Goal: Information Seeking & Learning: Find specific fact

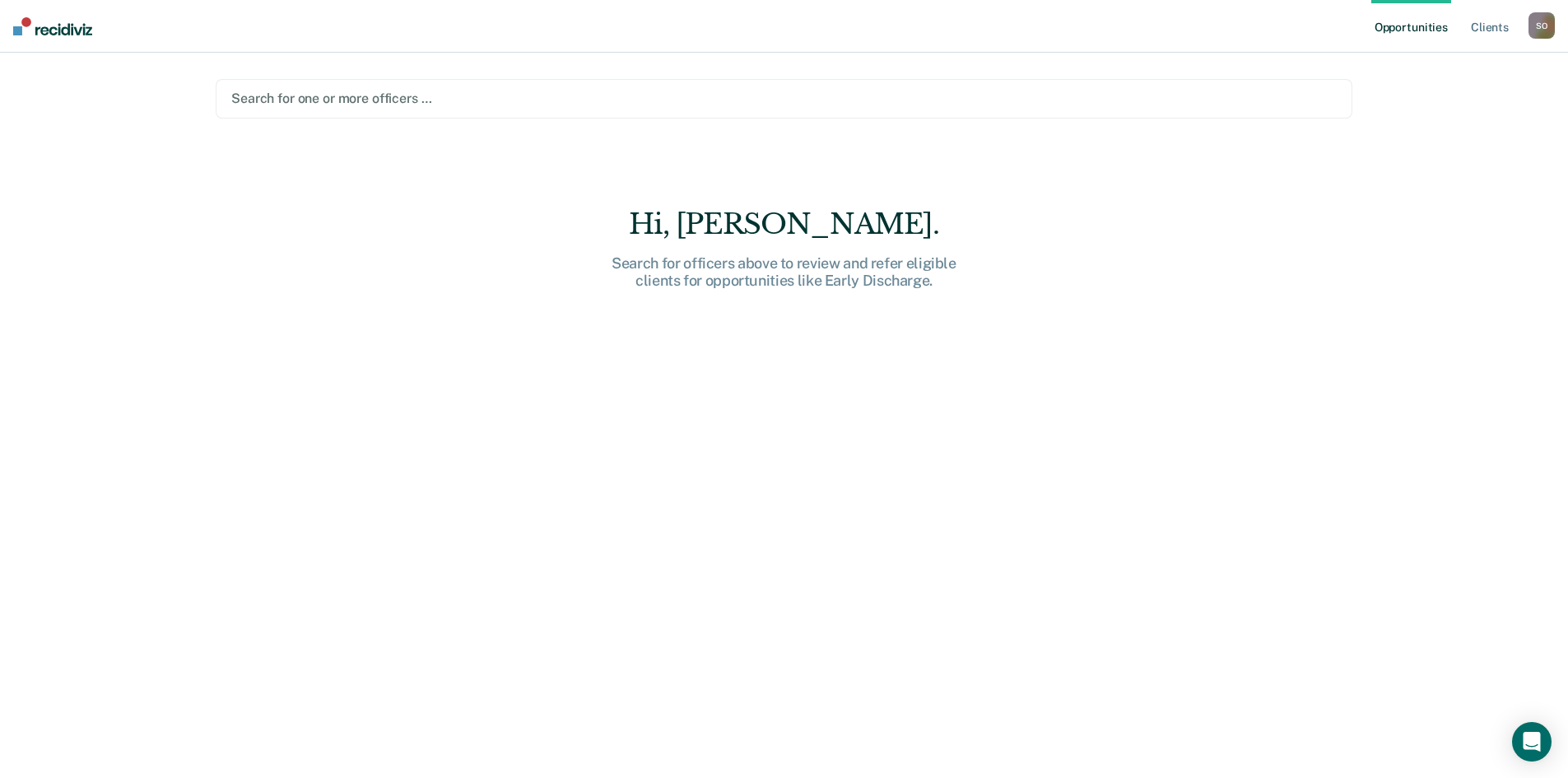
click at [1539, 31] on div "S O" at bounding box center [1541, 26] width 27 height 27
click at [1393, 27] on link "Opportunities" at bounding box center [1411, 27] width 80 height 53
click at [1493, 29] on link "Client s" at bounding box center [1489, 27] width 44 height 53
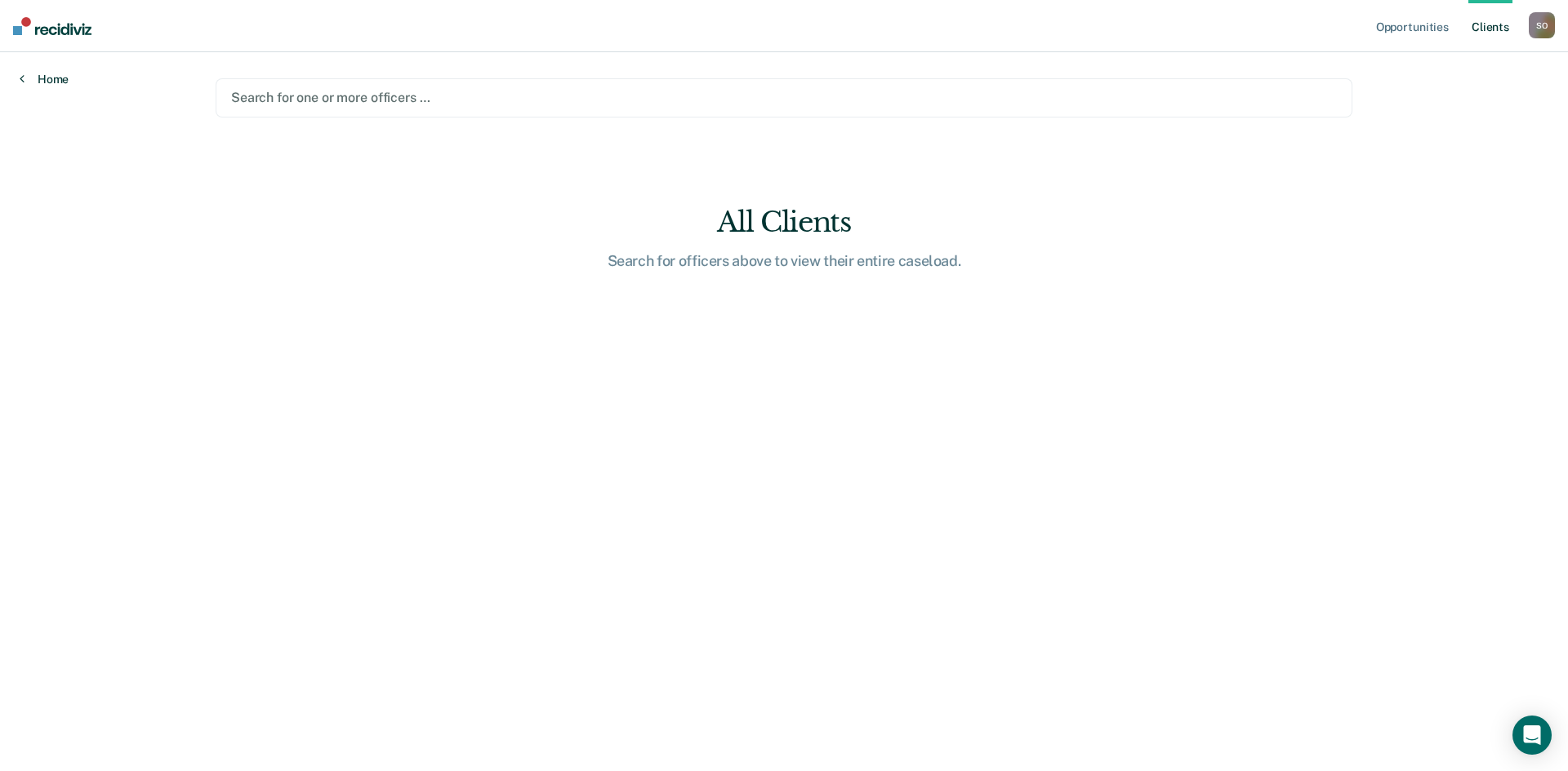
click at [24, 79] on link "Home" at bounding box center [44, 79] width 49 height 15
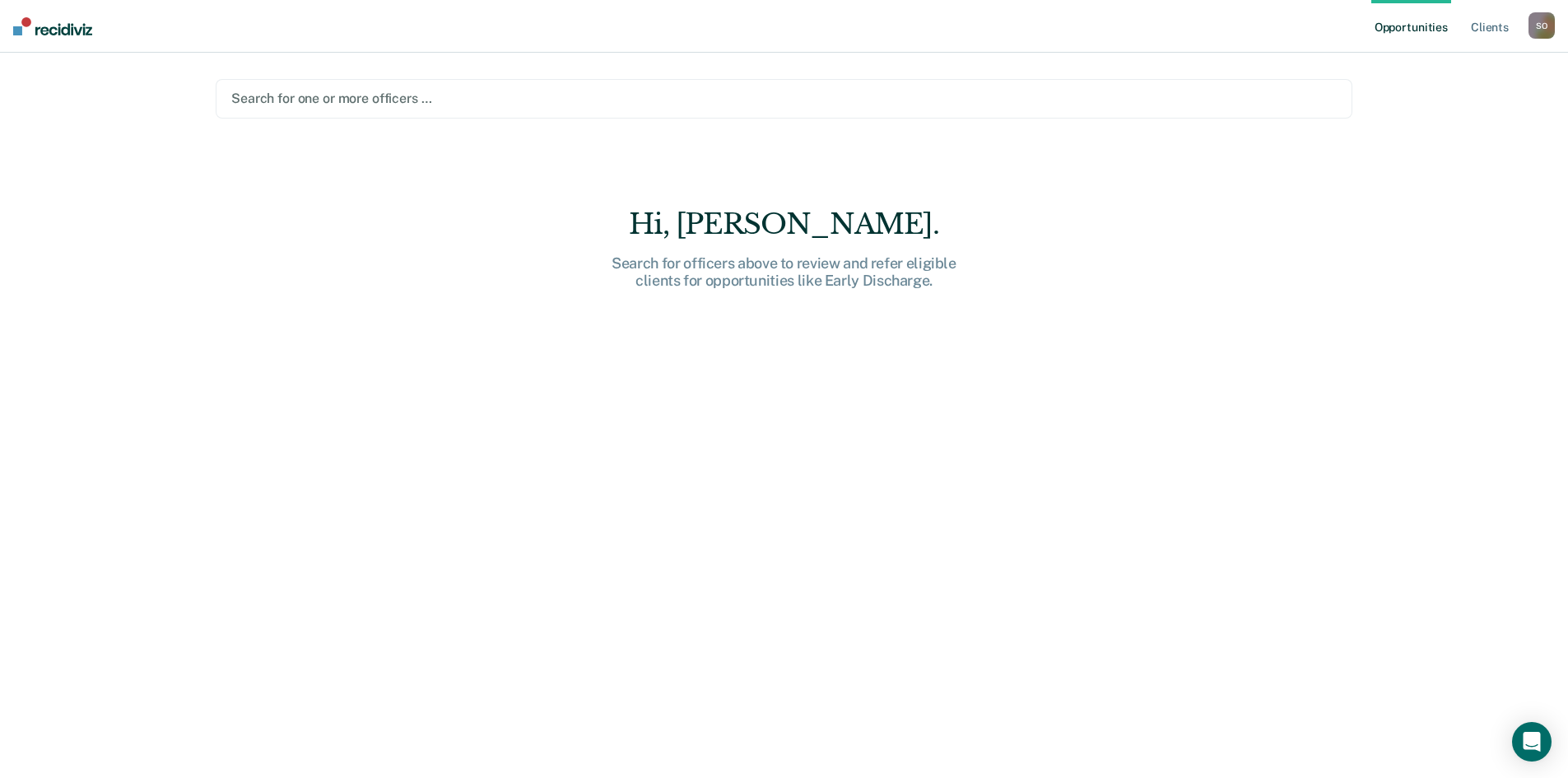
click at [53, 26] on img at bounding box center [52, 27] width 79 height 18
click at [1395, 27] on link "Opportunities" at bounding box center [1411, 27] width 80 height 53
click at [1388, 30] on link "Opportunities" at bounding box center [1411, 27] width 80 height 53
click at [1496, 28] on link "Client s" at bounding box center [1489, 27] width 44 height 53
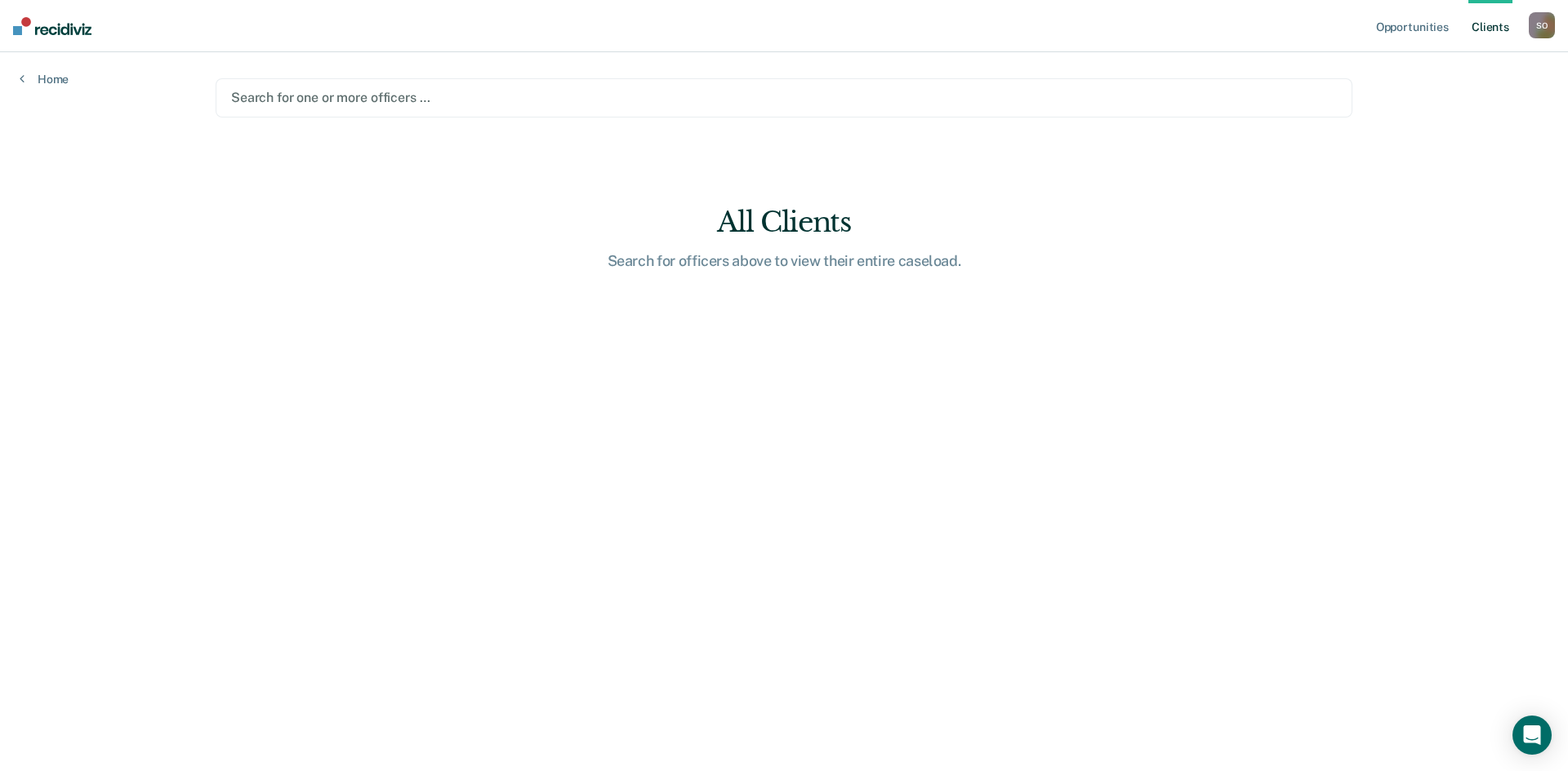
click at [1554, 27] on div "S O" at bounding box center [1542, 25] width 26 height 26
click at [1446, 82] on link "How it works" at bounding box center [1475, 87] width 132 height 14
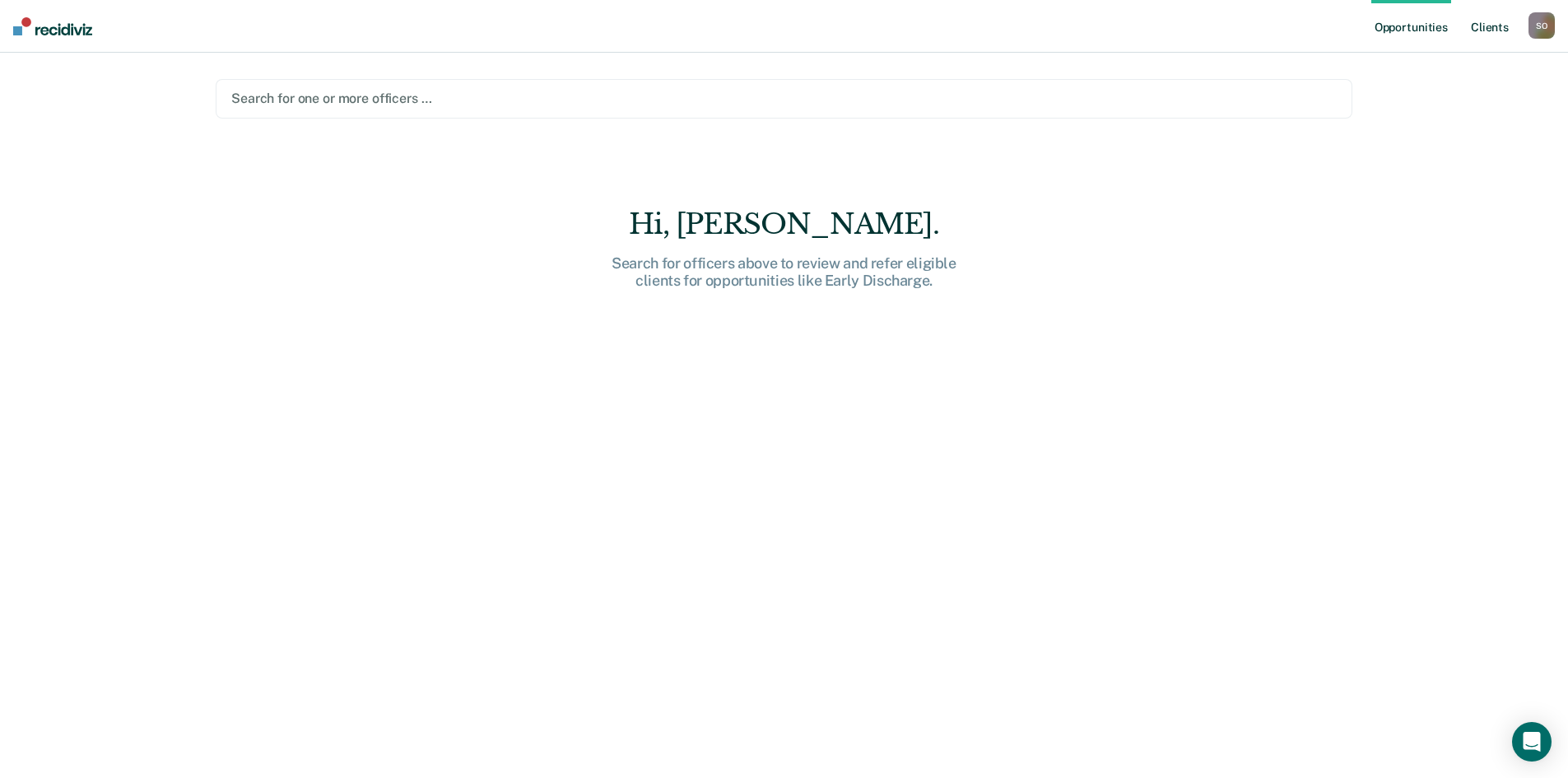
click at [1485, 27] on link "Client s" at bounding box center [1489, 27] width 44 height 53
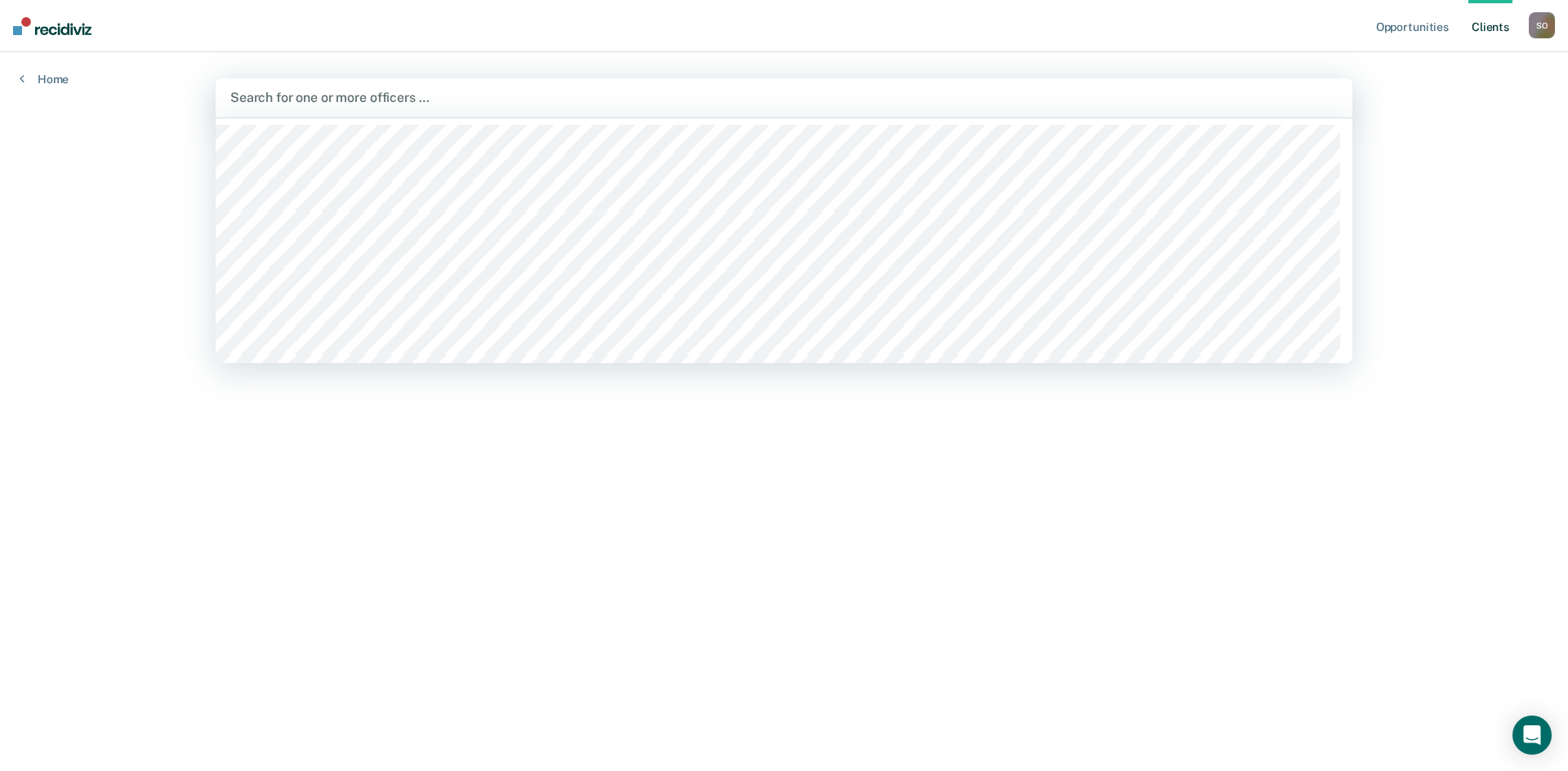
click at [334, 92] on div at bounding box center [784, 96] width 1108 height 19
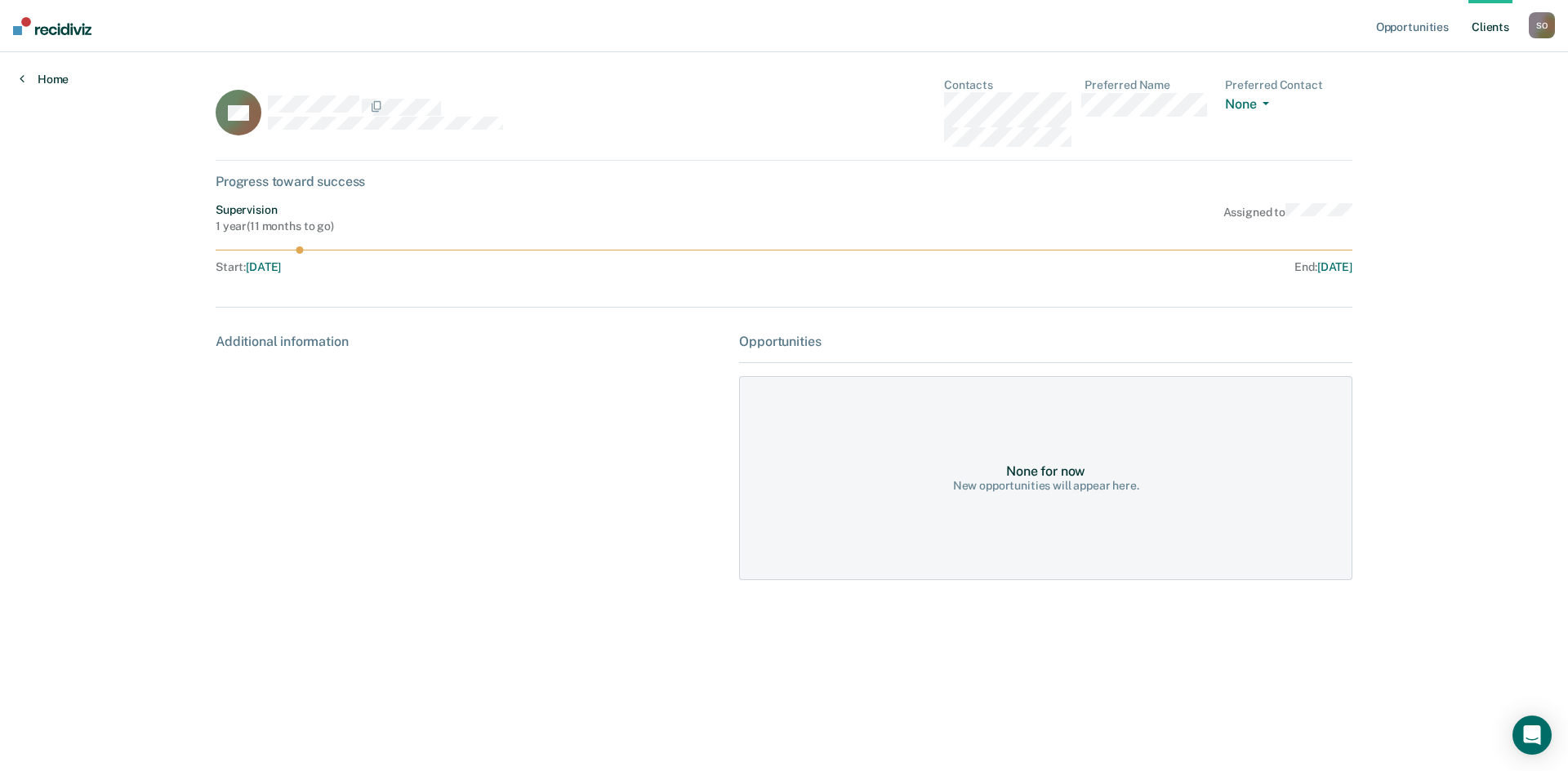
click at [24, 78] on link "Home" at bounding box center [44, 79] width 49 height 15
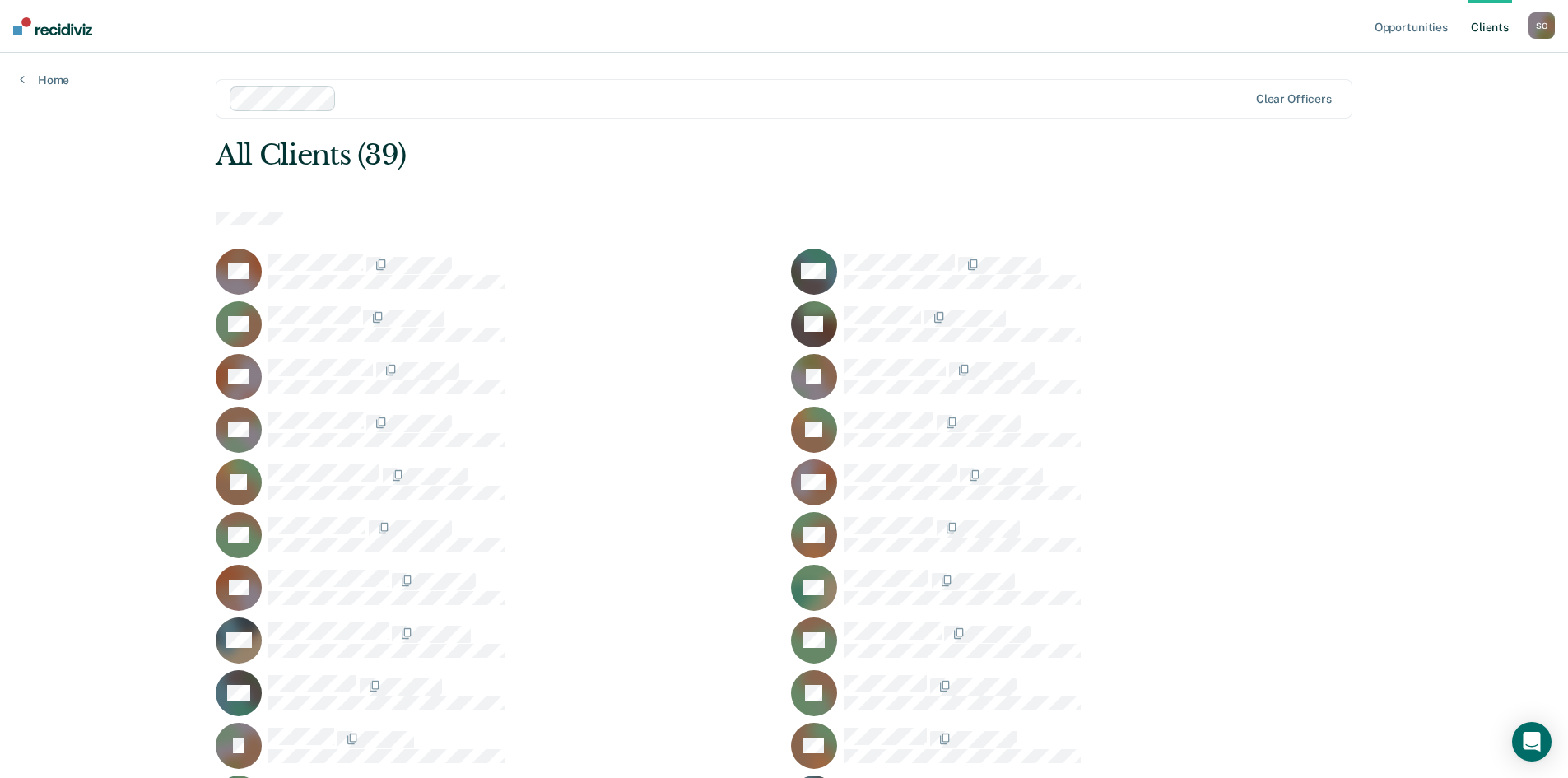
click at [230, 468] on icon at bounding box center [210, 479] width 79 height 85
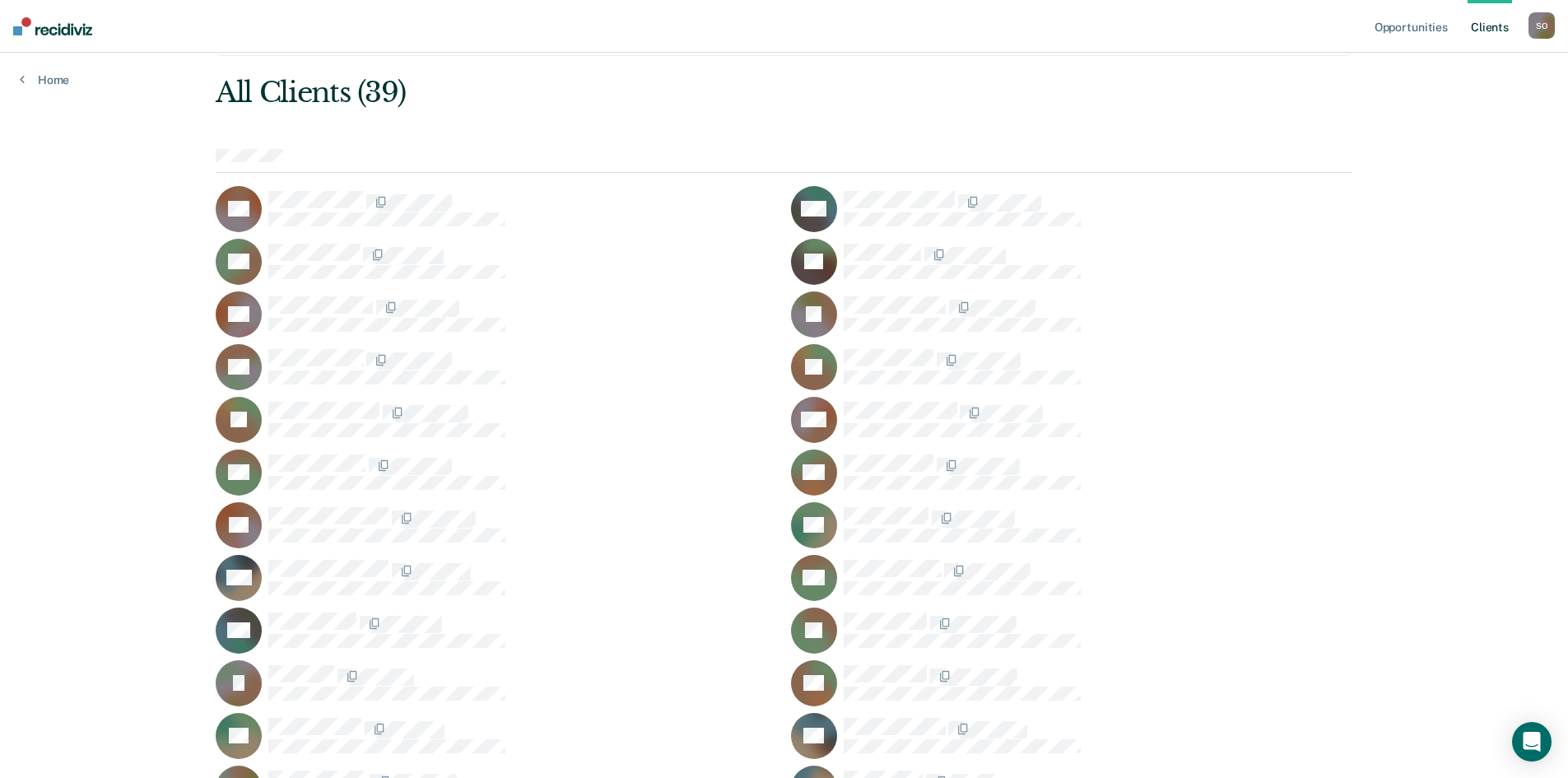
scroll to position [247, 0]
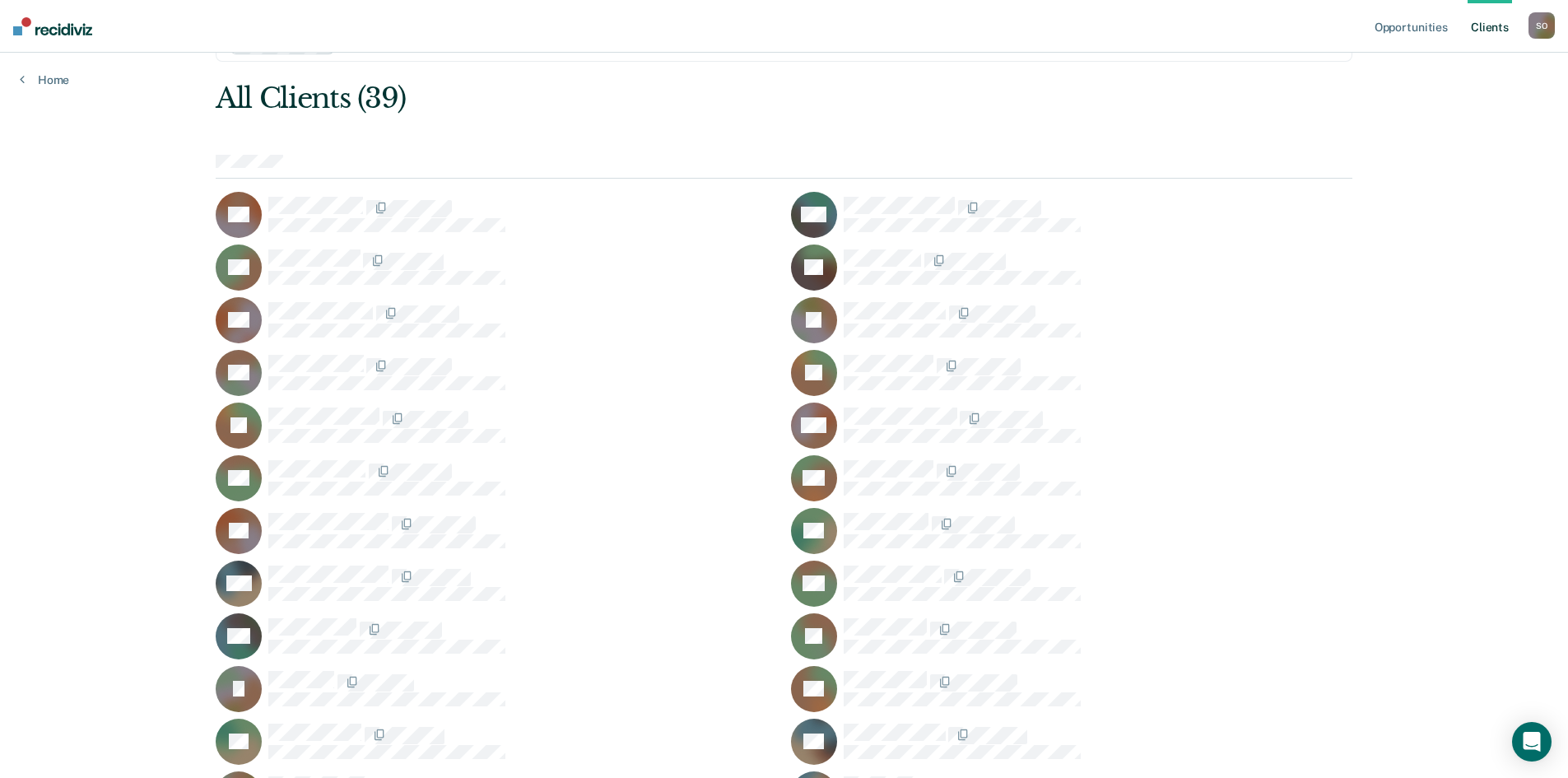
scroll to position [164, 0]
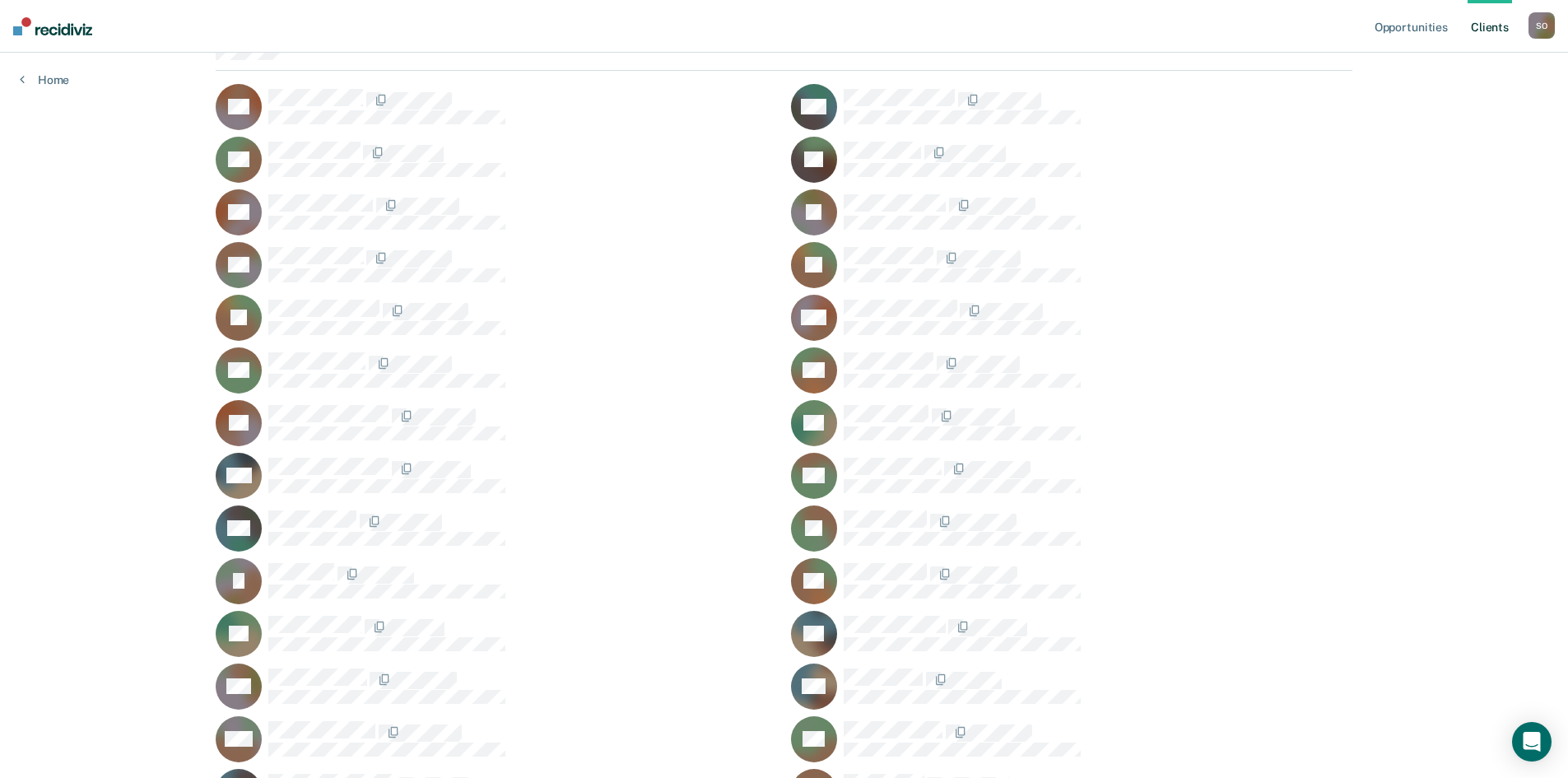
click at [797, 471] on rect at bounding box center [814, 476] width 46 height 46
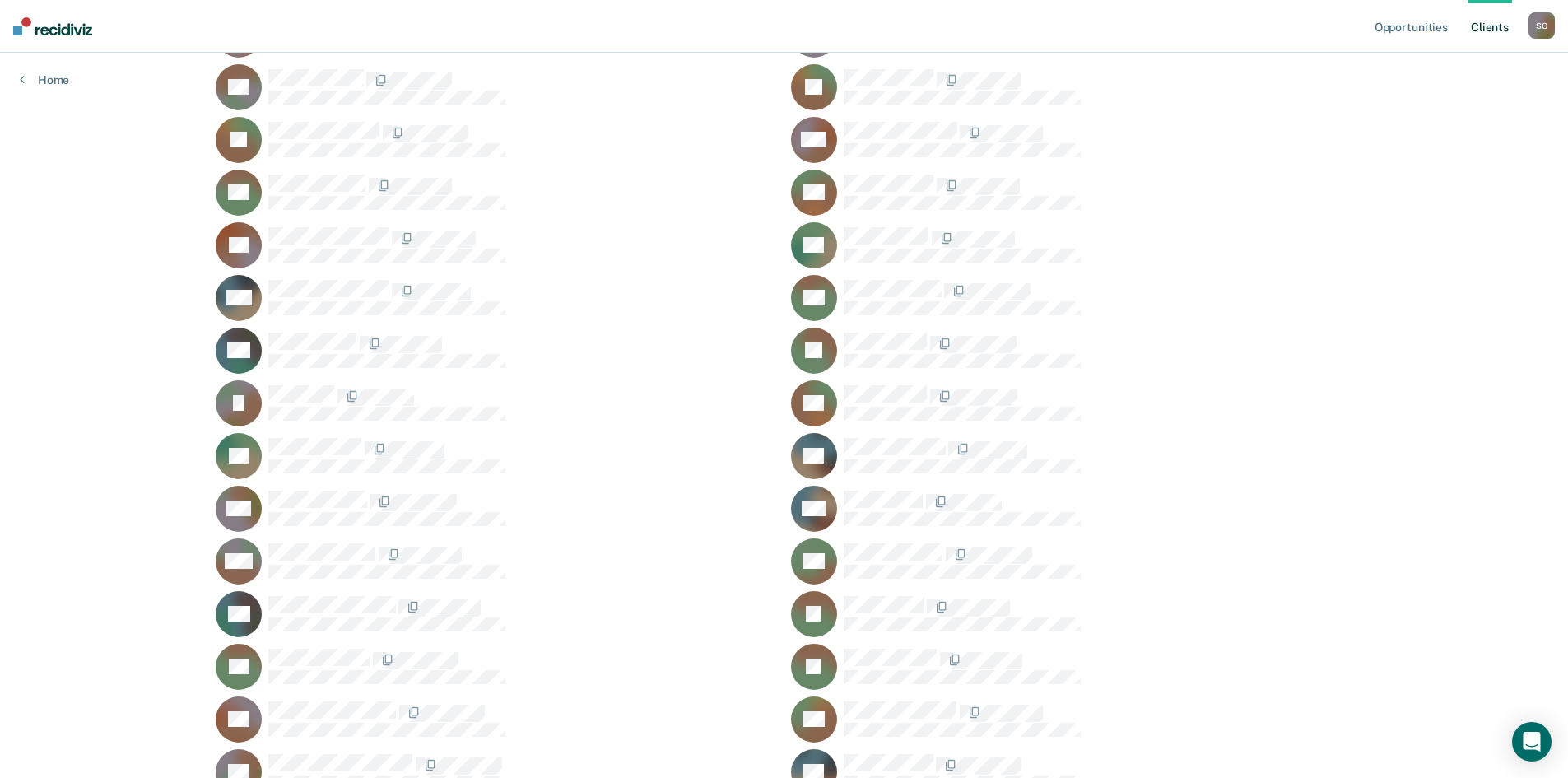
scroll to position [412, 0]
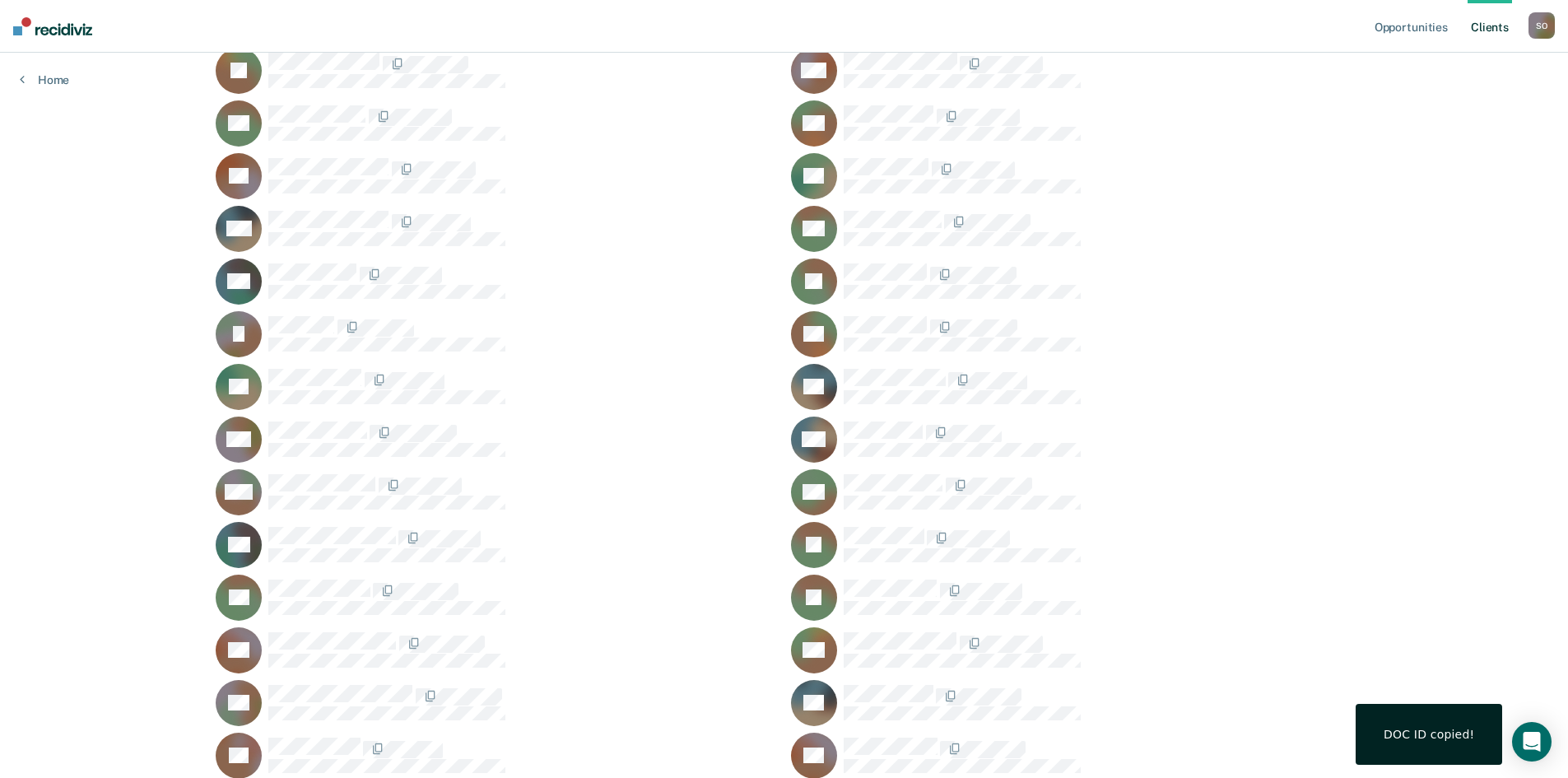
click at [1409, 743] on div "DOC ID copied!" at bounding box center [1429, 734] width 90 height 15
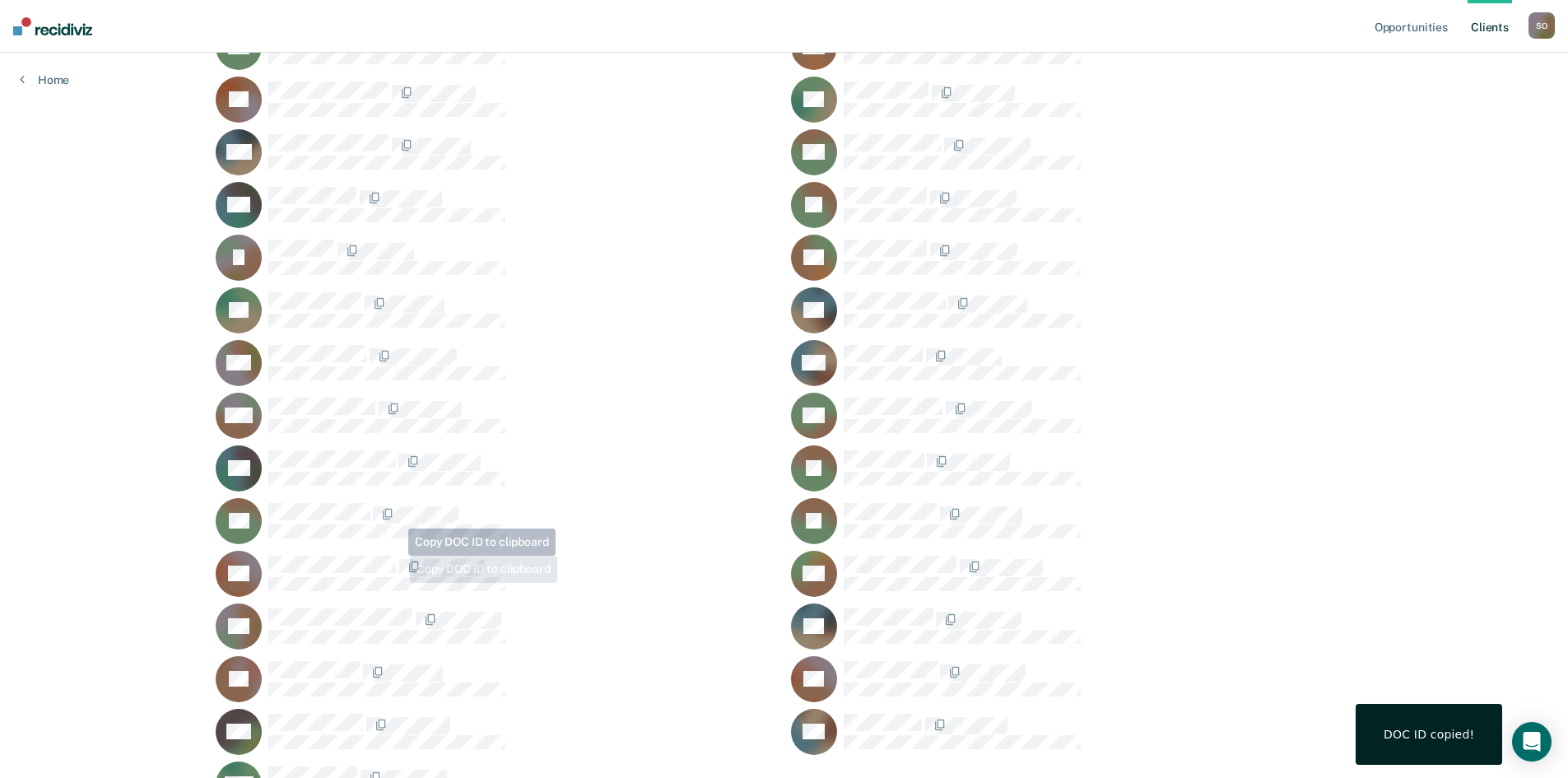
scroll to position [581, 0]
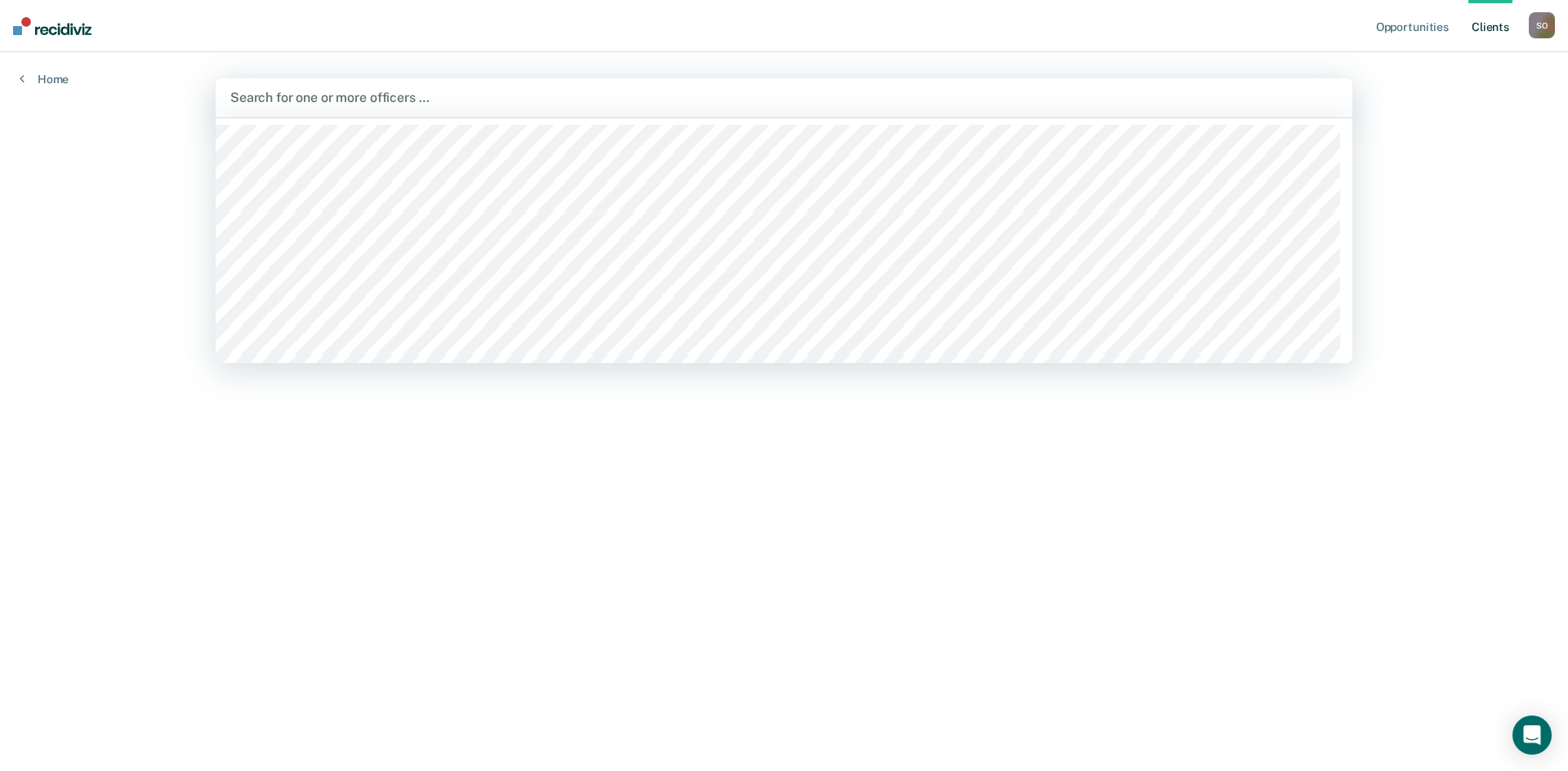
click at [297, 96] on div at bounding box center [784, 96] width 1108 height 19
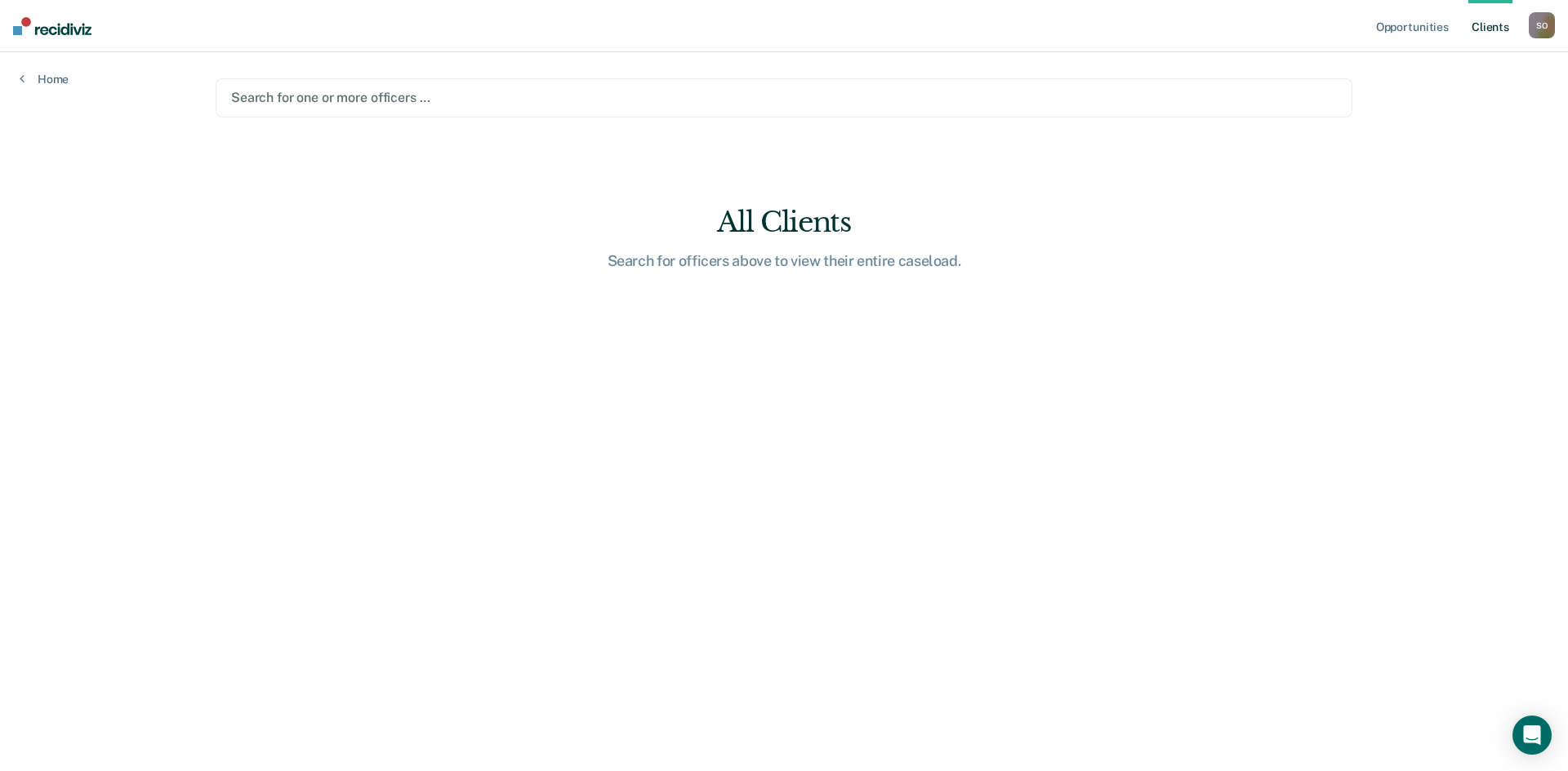
click at [315, 103] on div at bounding box center [784, 96] width 1106 height 19
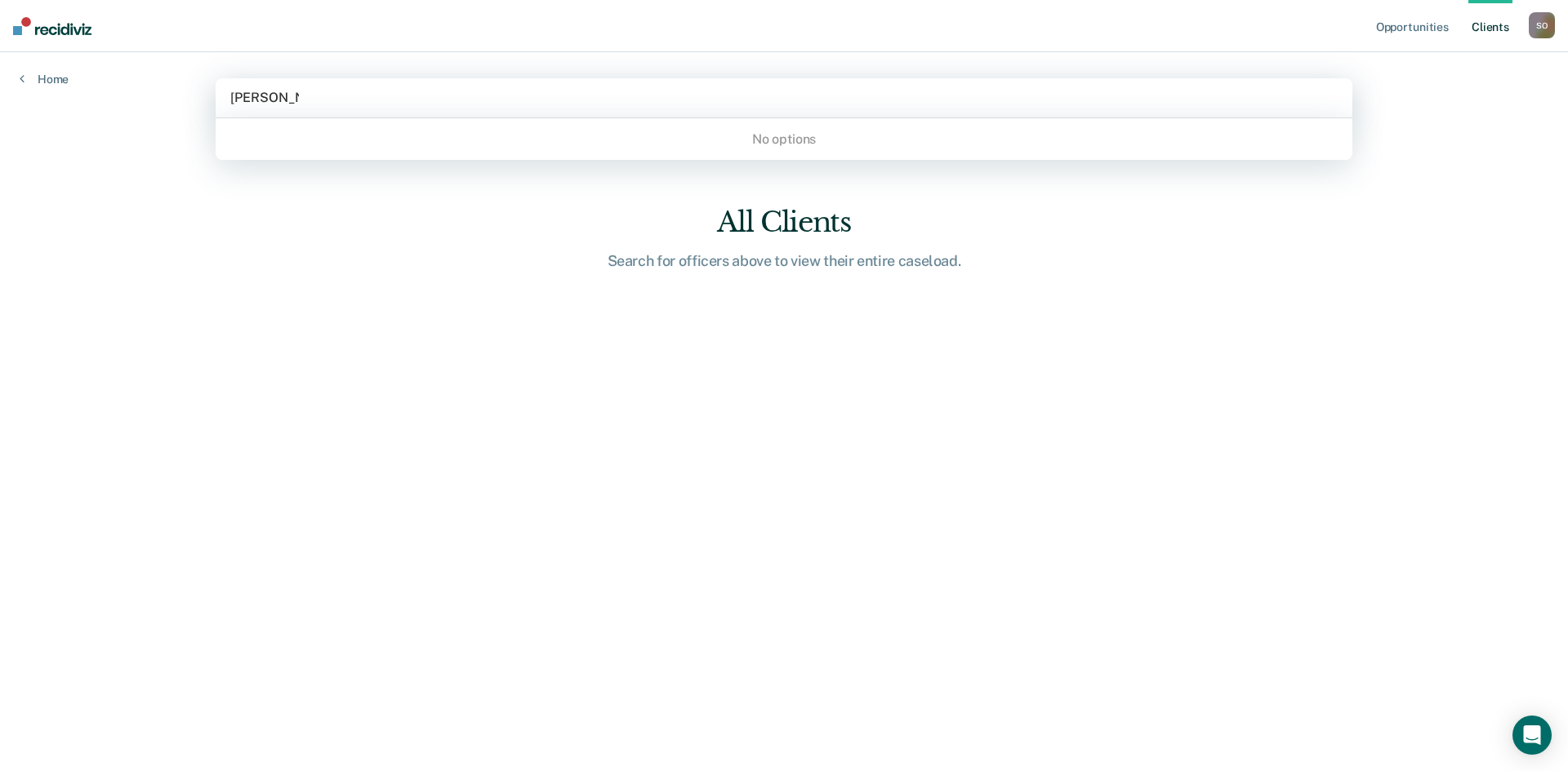
type input "[PERSON_NAME]"
